Goal: Find specific page/section: Find specific page/section

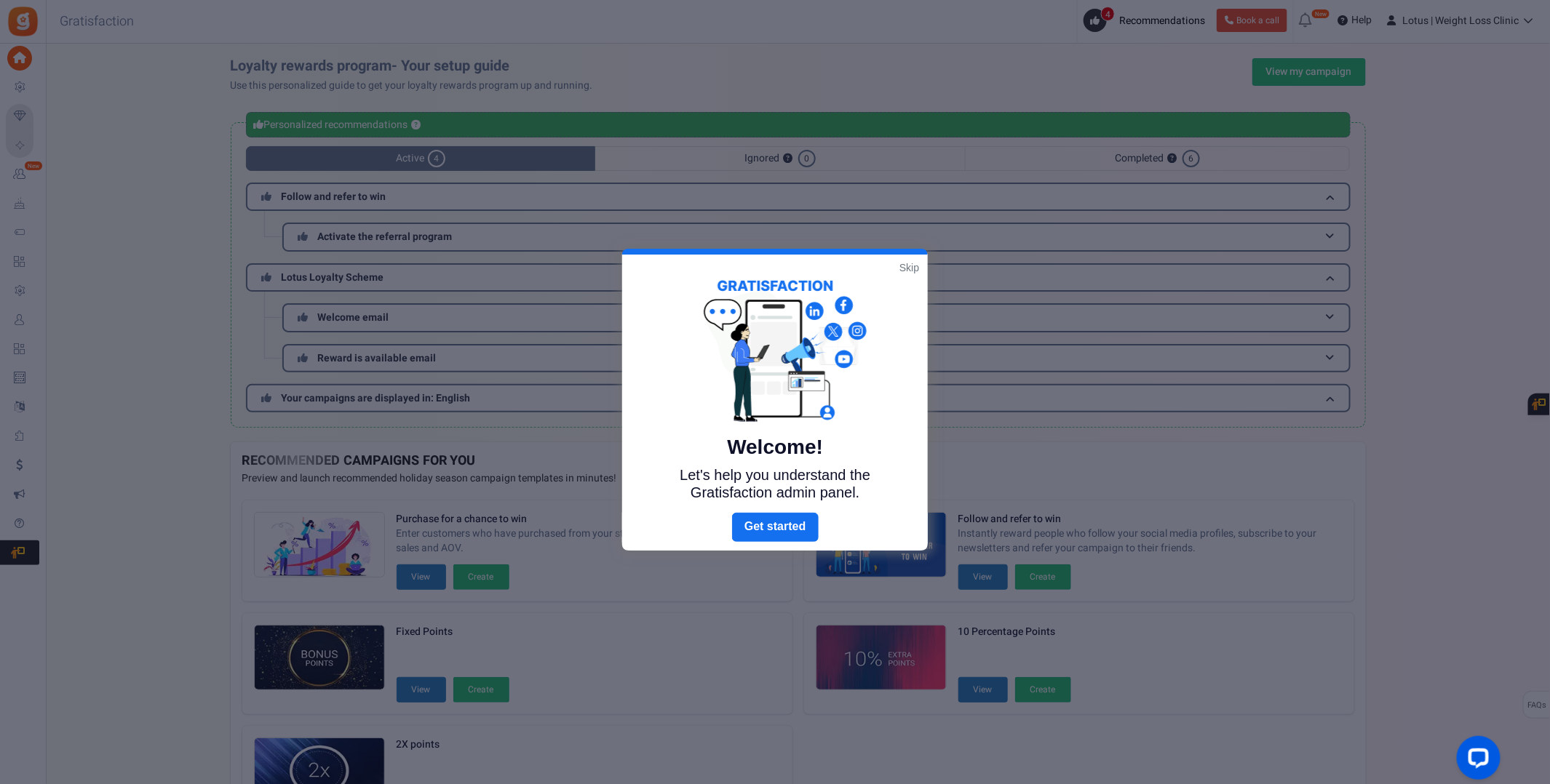
click at [912, 264] on link "Skip" at bounding box center [909, 267] width 20 height 15
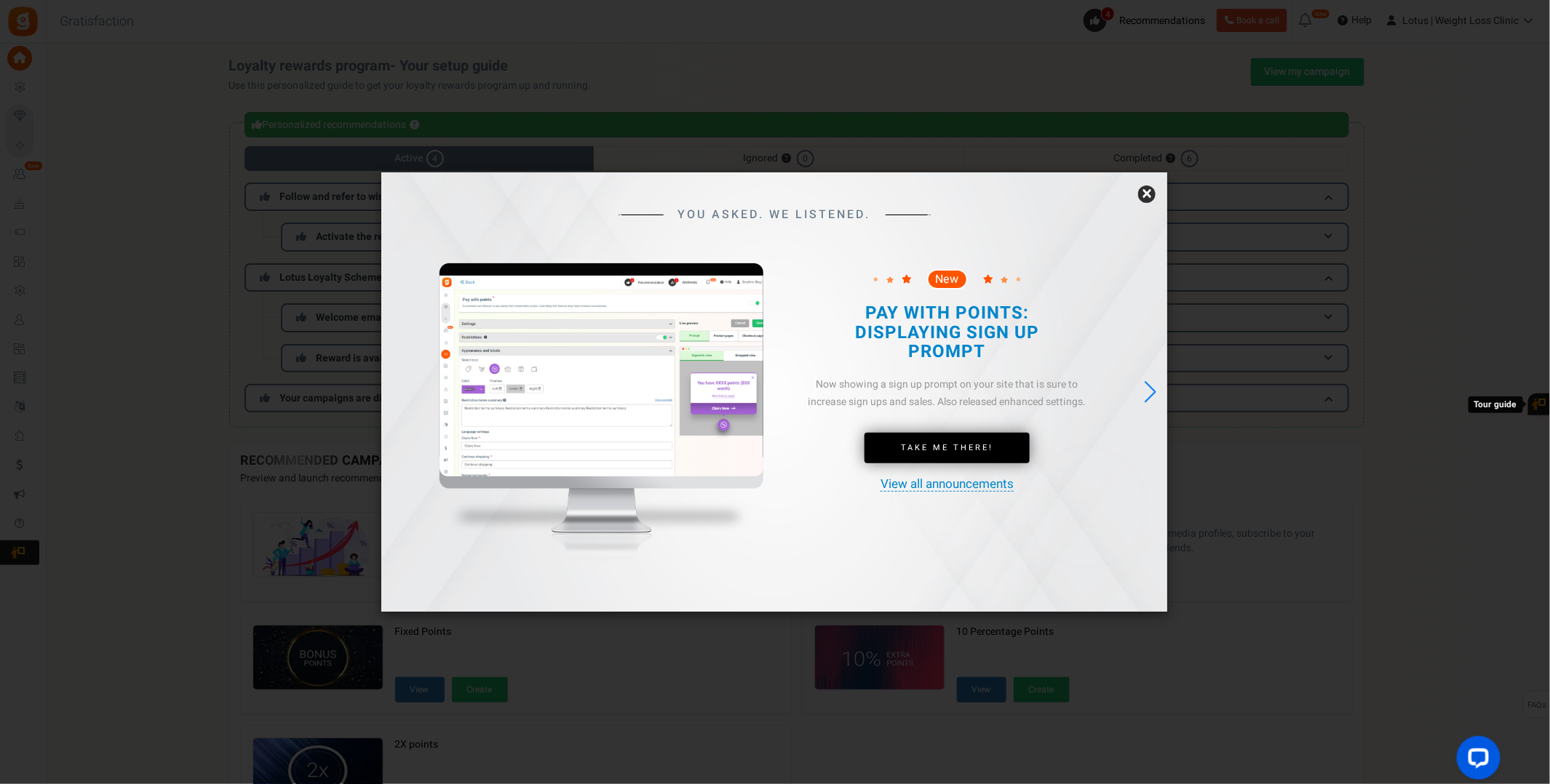
click at [1148, 194] on link "×" at bounding box center [1147, 194] width 17 height 17
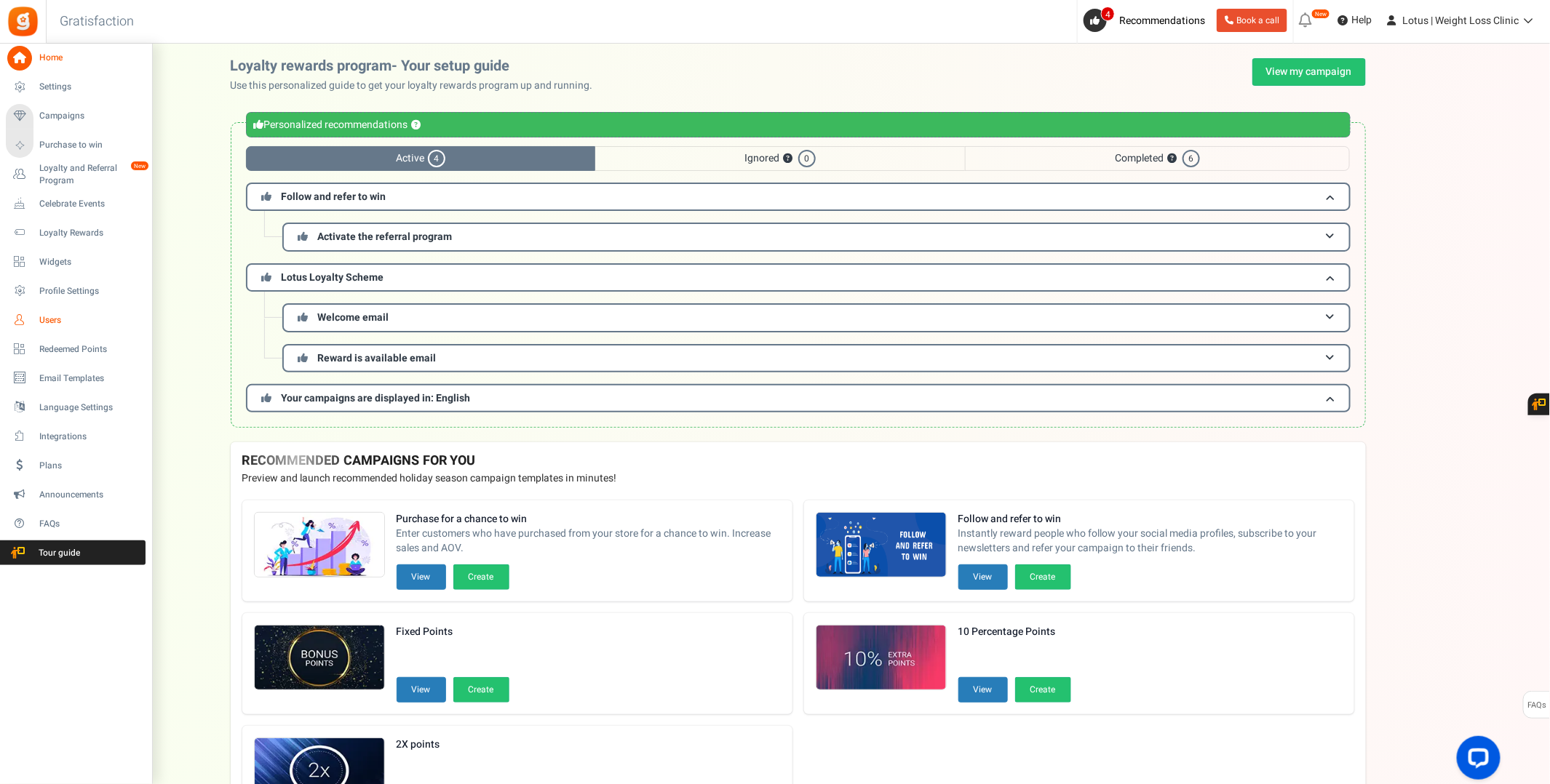
click at [61, 322] on span "Users" at bounding box center [90, 320] width 102 height 12
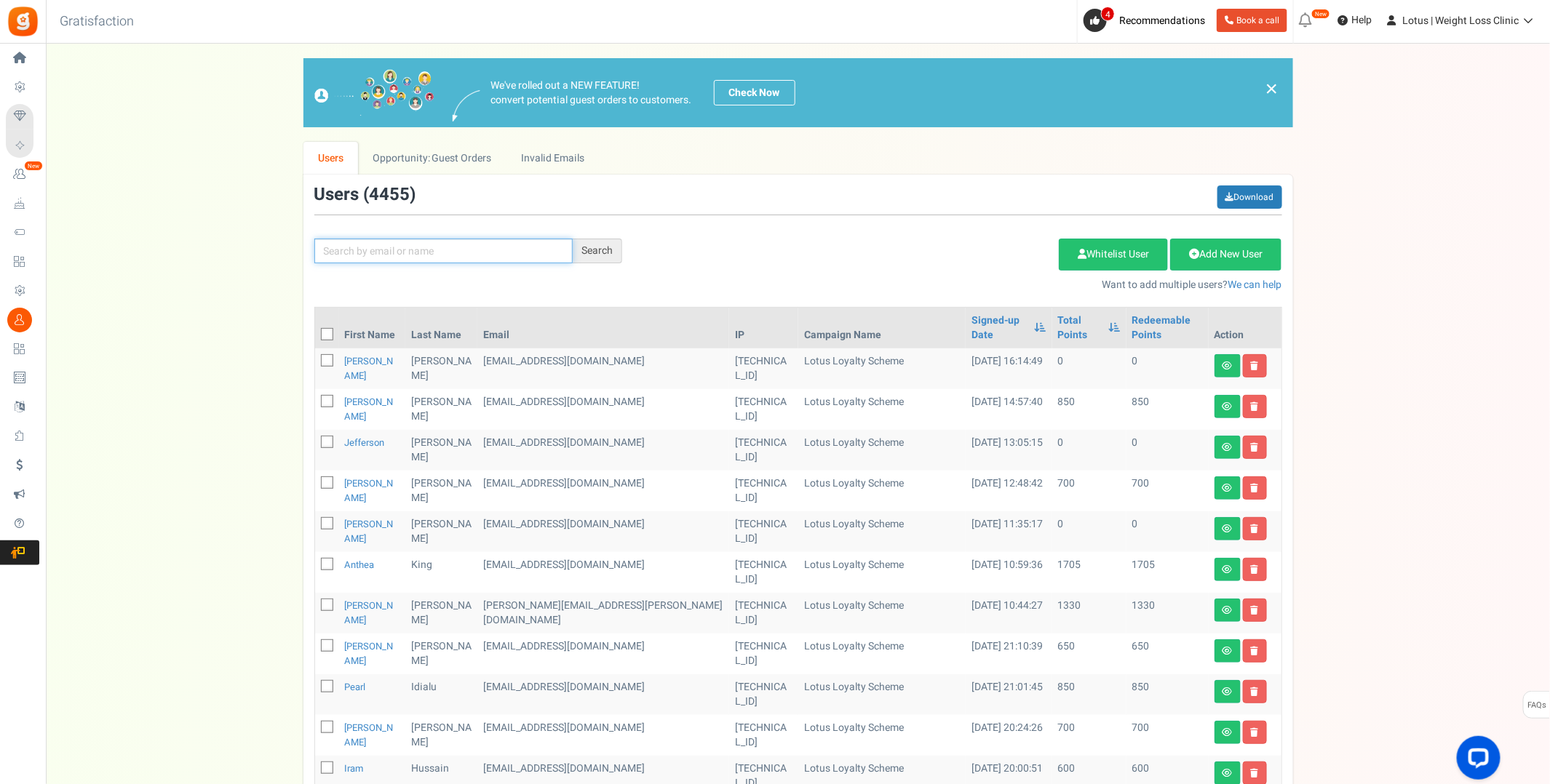
click at [441, 258] on input "text" at bounding box center [444, 251] width 259 height 25
paste input "WD25 9GP"
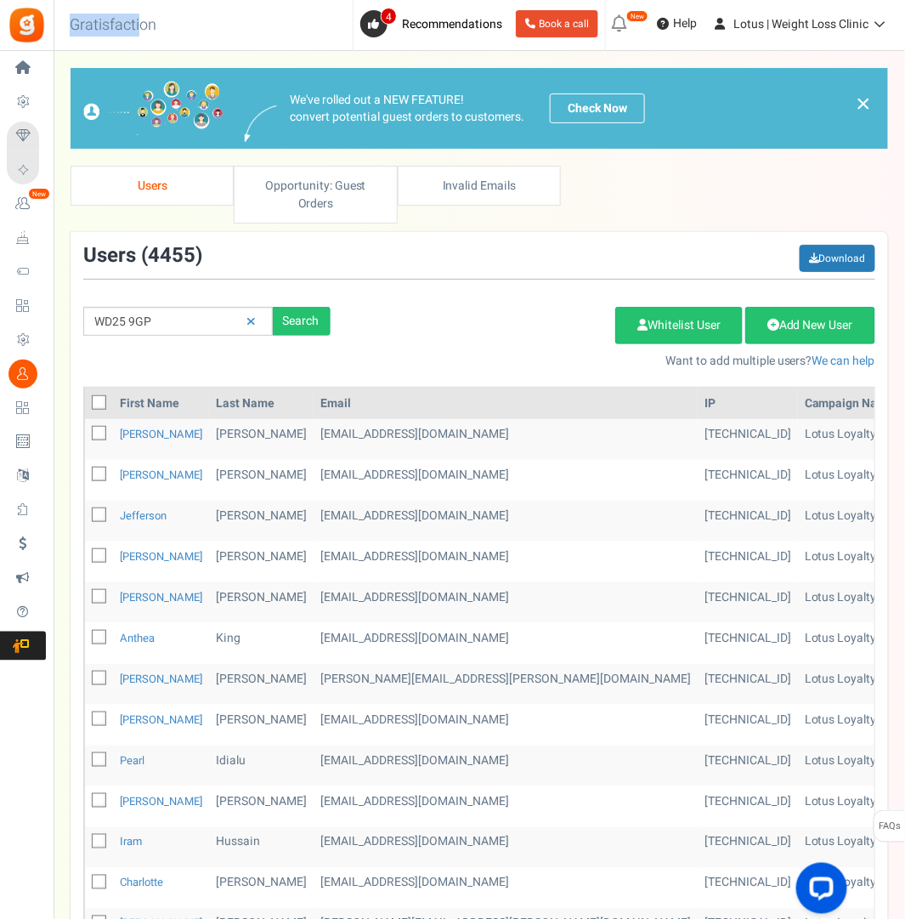
drag, startPoint x: 218, startPoint y: 29, endPoint x: 138, endPoint y: 16, distance: 81.7
click at [138, 16] on div "Back to Home Back to program setup Gratisfaction 0 WARNING 4 Recommendations Bo…" at bounding box center [478, 25] width 854 height 51
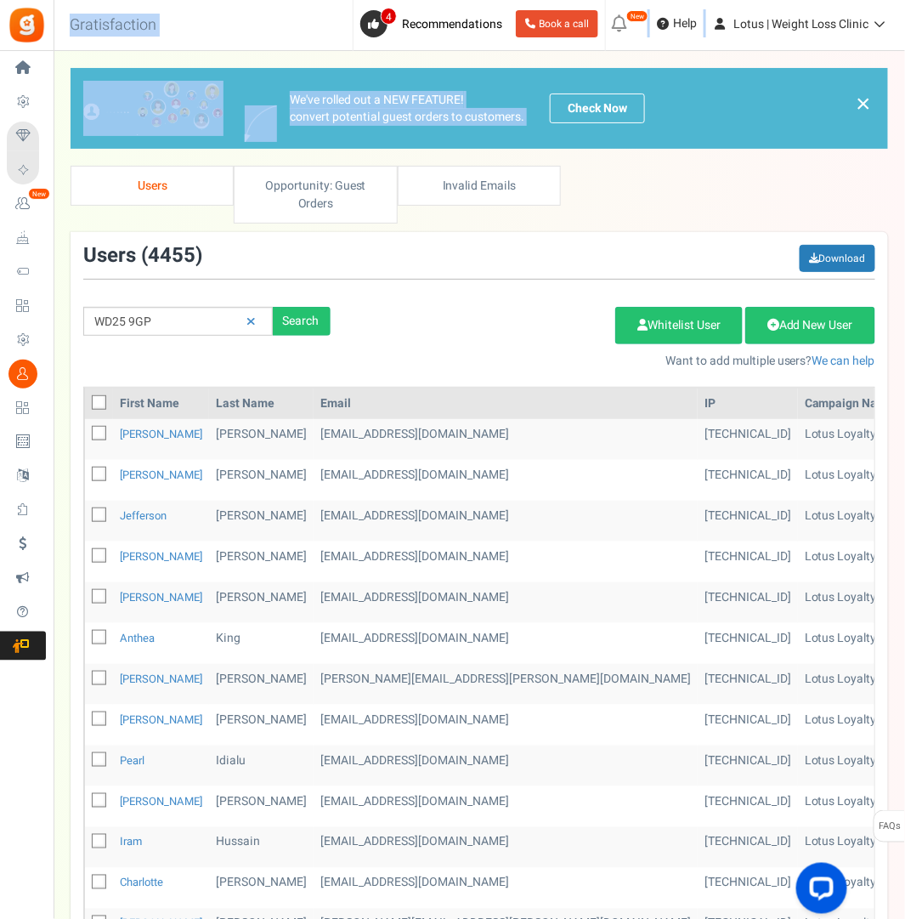
drag, startPoint x: 182, startPoint y: 27, endPoint x: 430, endPoint y: 163, distance: 283.0
click at [430, 163] on div "Home Settings Campaigns Purchase to win Loyalty and Referral Program New Celebr…" at bounding box center [452, 730] width 905 height 1359
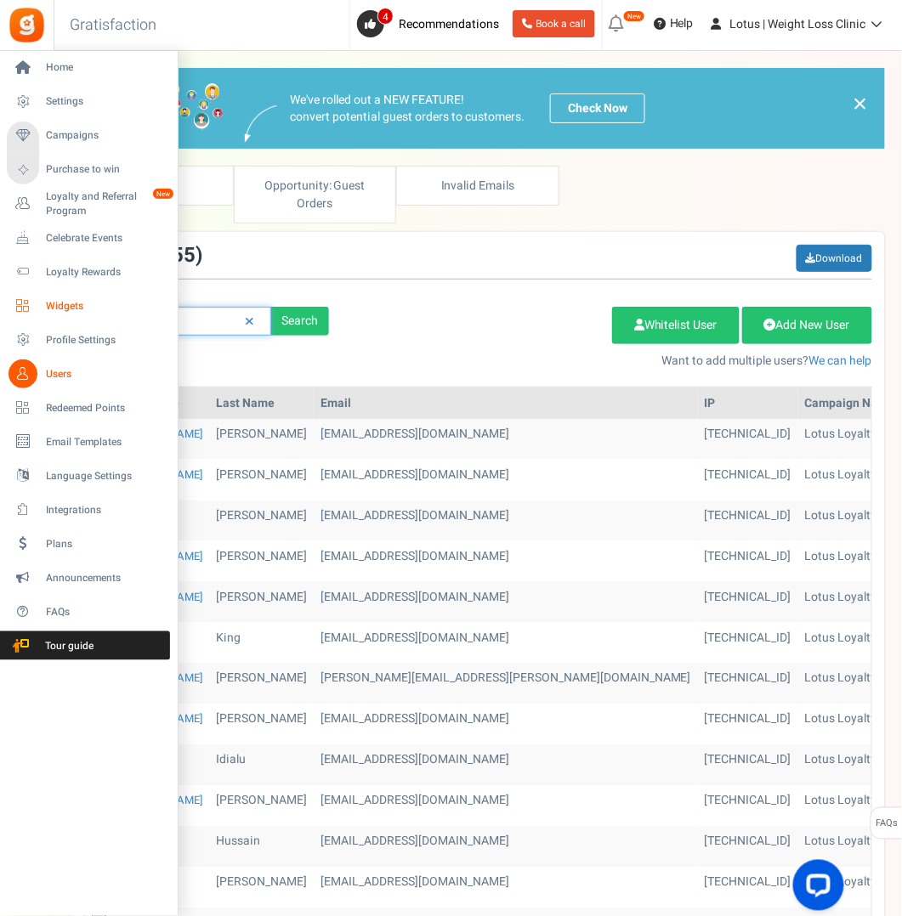
drag, startPoint x: 218, startPoint y: 322, endPoint x: 43, endPoint y: 308, distance: 174.8
click at [43, 308] on div "Home Settings Campaigns Purchase to win Loyalty and Referral Program New Celebr…" at bounding box center [451, 730] width 902 height 1359
paste input "[EMAIL_ADDRESS][DOMAIN_NAME]"
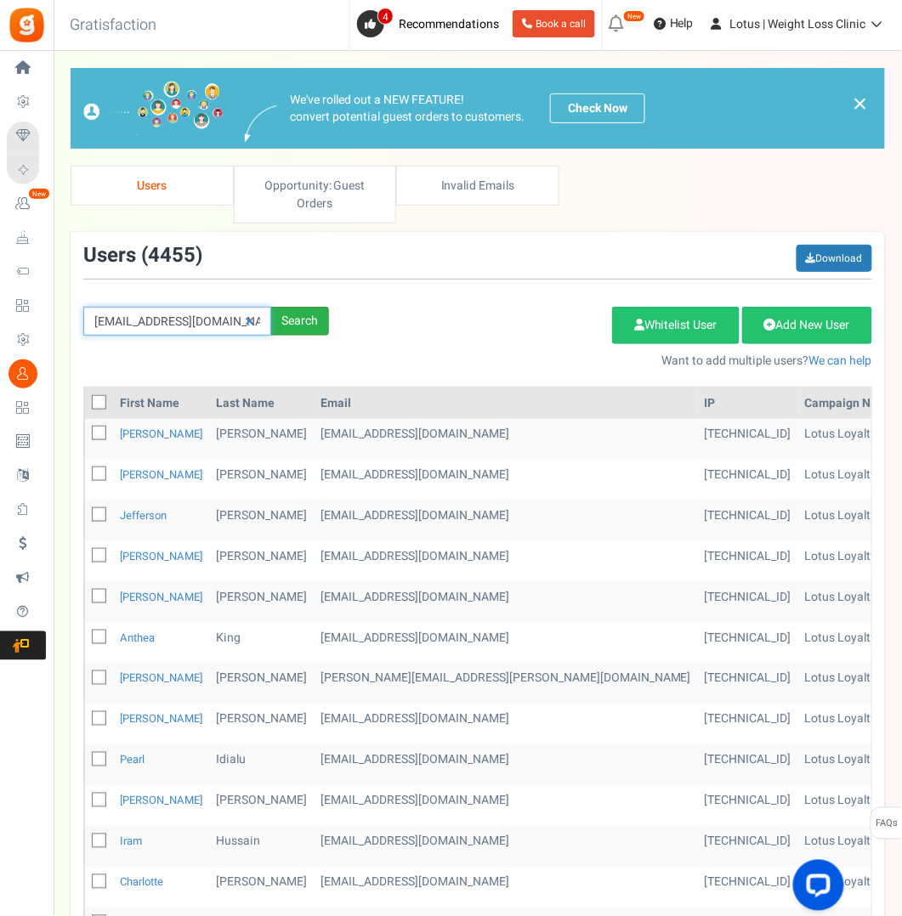
type input "[EMAIL_ADDRESS][DOMAIN_NAME]"
click at [304, 315] on div "Search" at bounding box center [300, 321] width 58 height 29
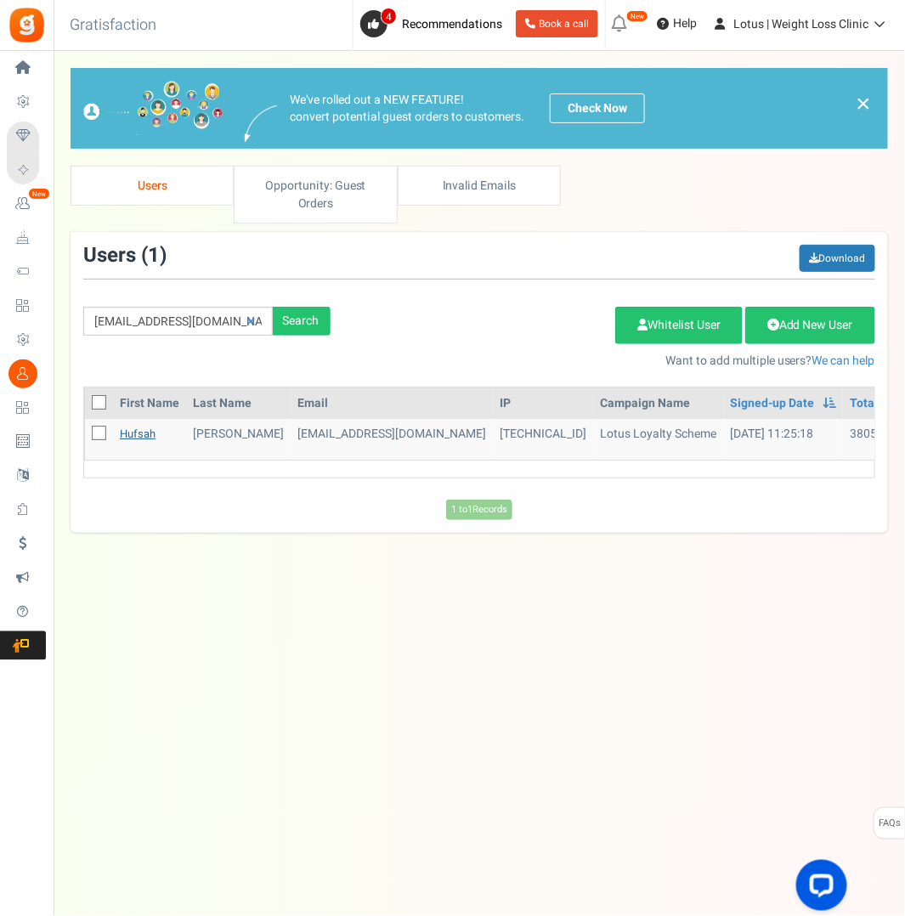
click at [139, 433] on link "Hufsah" at bounding box center [138, 434] width 36 height 16
